Goal: Find specific page/section: Find specific page/section

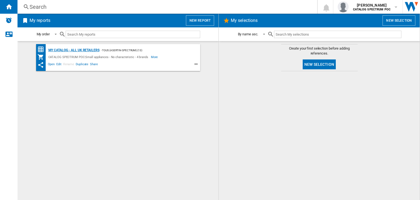
click at [83, 50] on div "My Catalog - all UK retailers" at bounding box center [73, 50] width 52 height 7
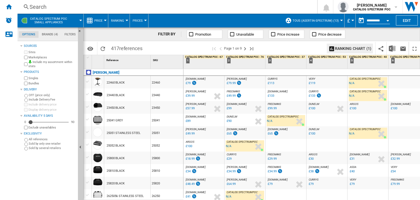
click at [327, 21] on span "TOUS (asertin-spectrum) (13)" at bounding box center [316, 21] width 46 height 4
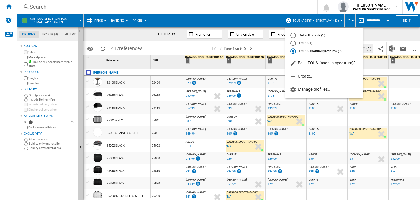
click at [253, 4] on md-backdrop at bounding box center [210, 100] width 420 height 200
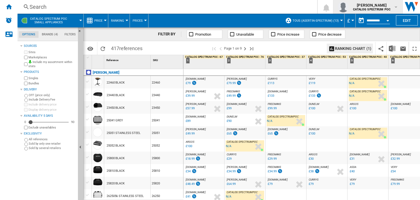
click at [393, 8] on div "andrew moss CATALOG SPECTRUM POC" at bounding box center [372, 6] width 43 height 9
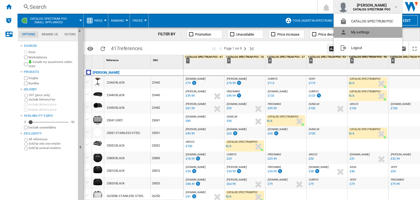
click at [360, 34] on button "My settings" at bounding box center [368, 32] width 69 height 11
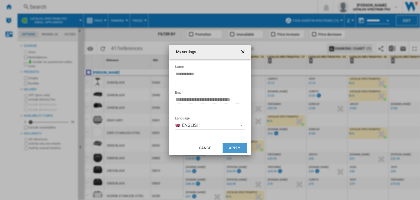
click at [239, 148] on button "Apply" at bounding box center [235, 148] width 24 height 10
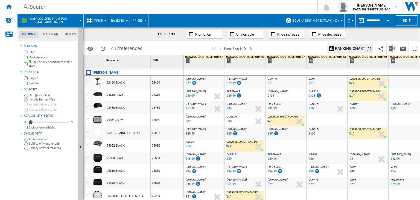
click at [268, 5] on div "Search" at bounding box center [166, 7] width 273 height 8
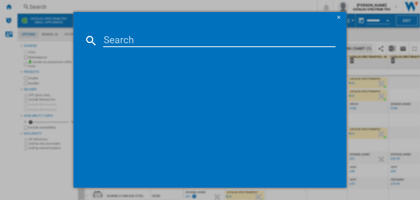
click at [133, 38] on input at bounding box center [219, 40] width 232 height 13
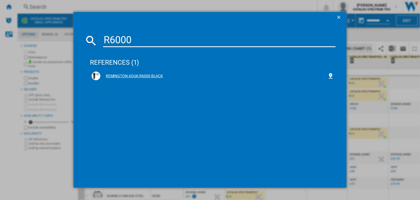
type input "R6000"
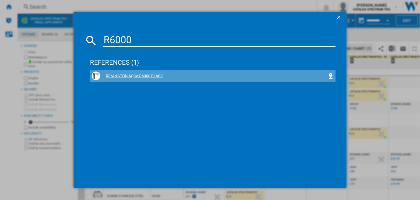
click at [139, 75] on div "REMINGTON AQUA R6000 BLACK" at bounding box center [213, 75] width 227 height 5
